Goal: Browse casually

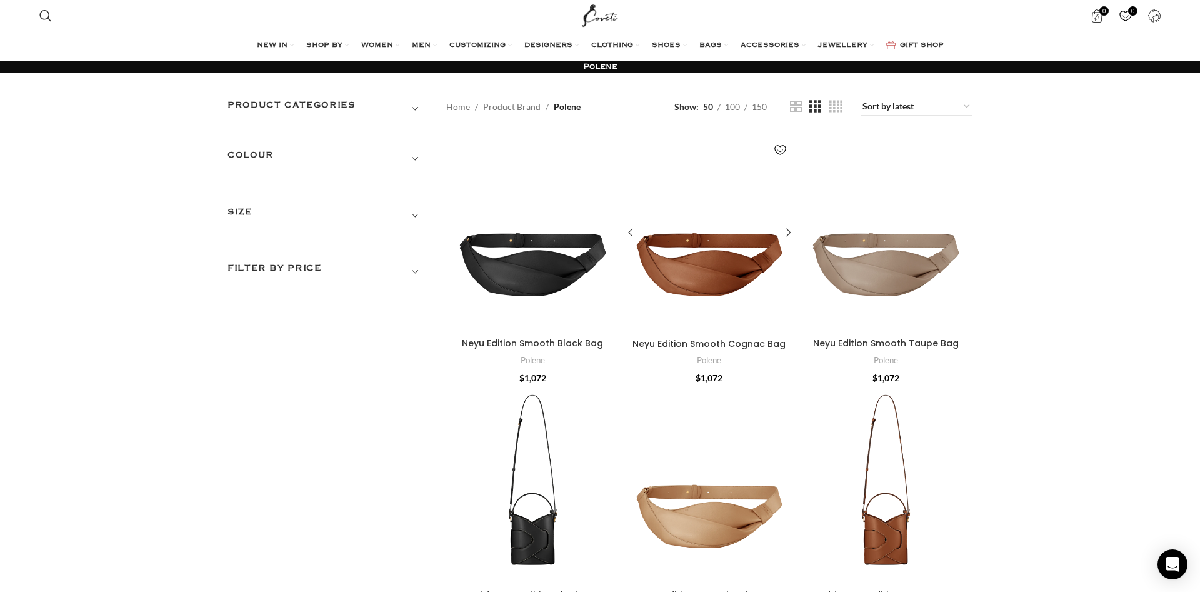
click at [678, 275] on div "Neyu Edition Smooth Cognac Bag" at bounding box center [687, 233] width 43 height 198
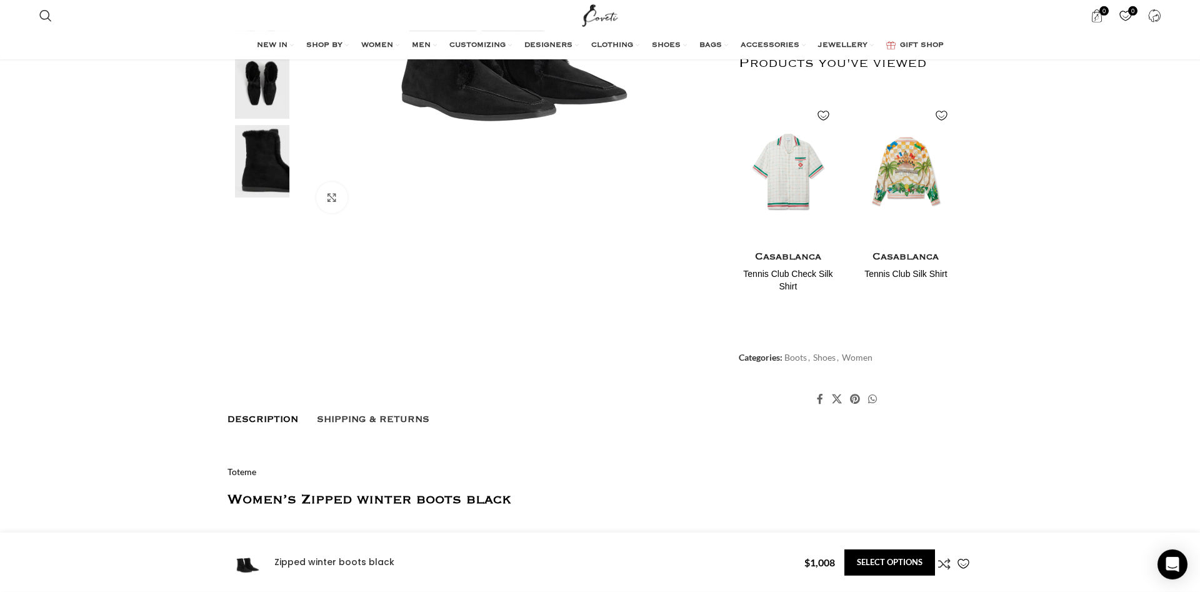
scroll to position [446, 0]
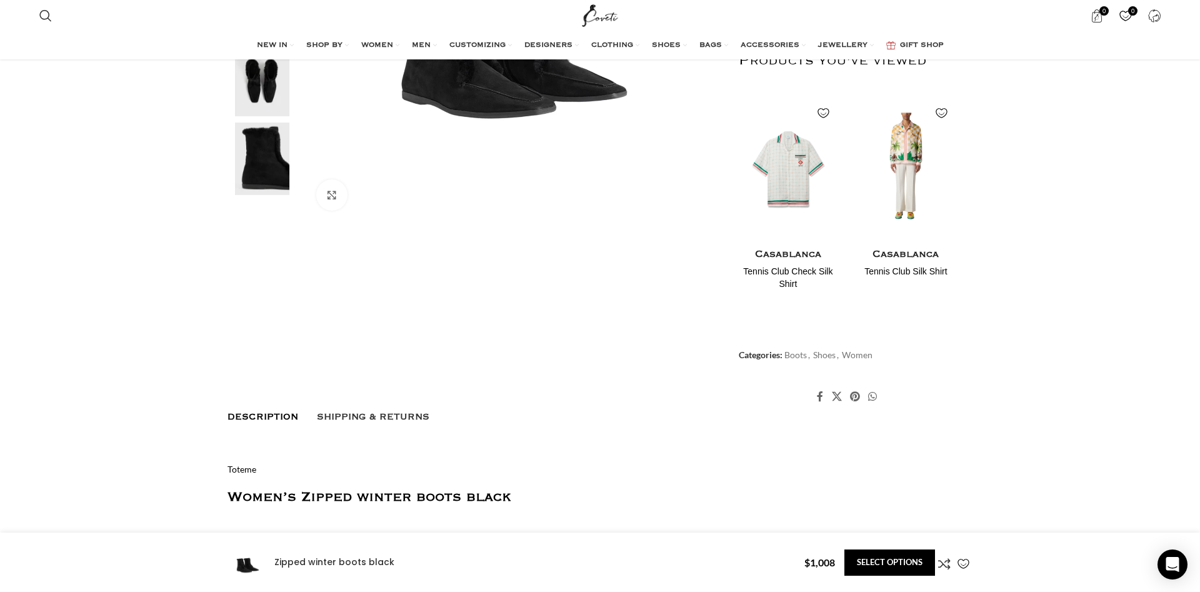
click at [906, 174] on img "2 / 2" at bounding box center [906, 168] width 102 height 154
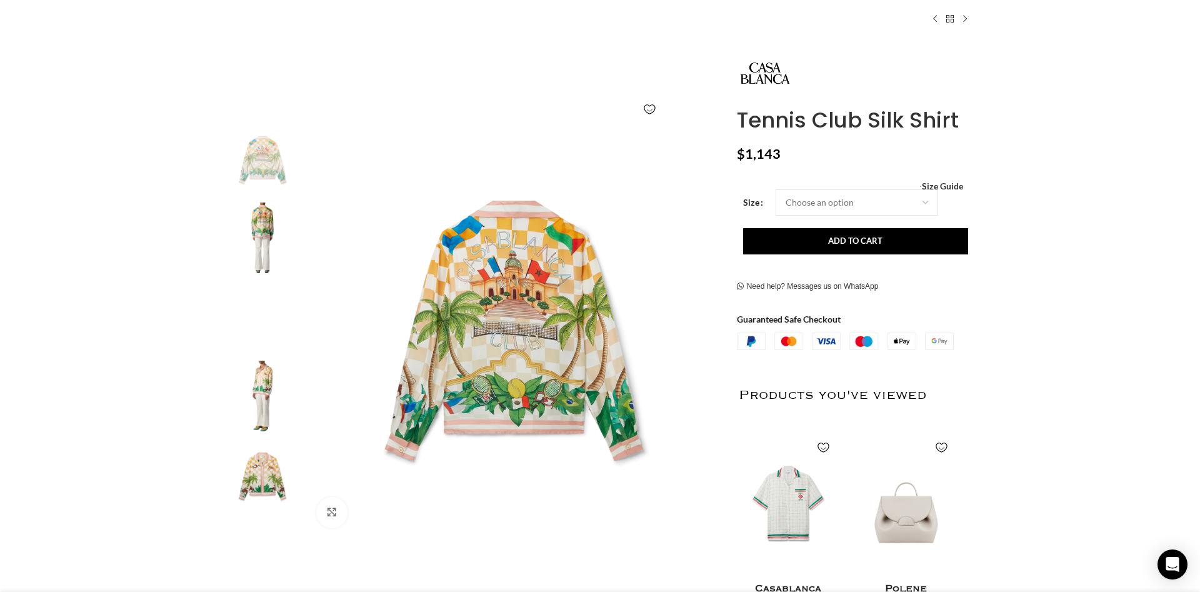
scroll to position [127, 0]
